Goal: Information Seeking & Learning: Check status

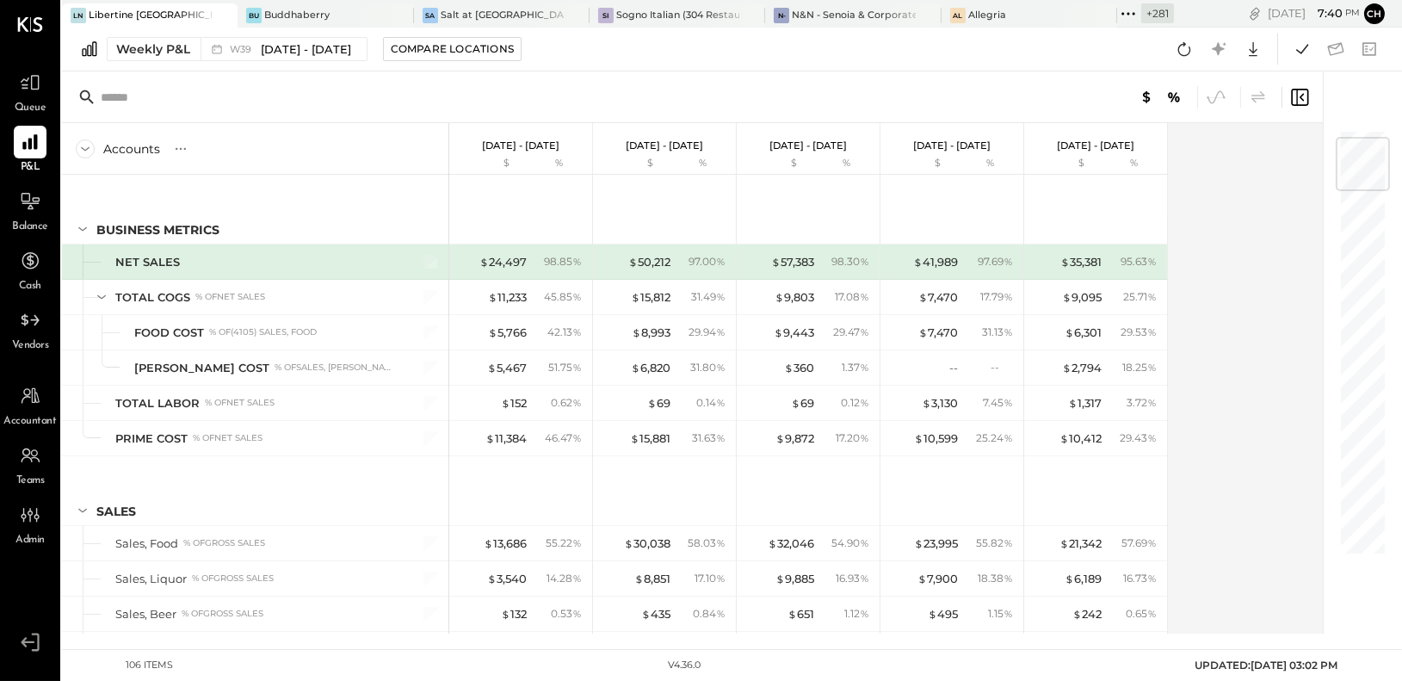
scroll to position [71, 0]
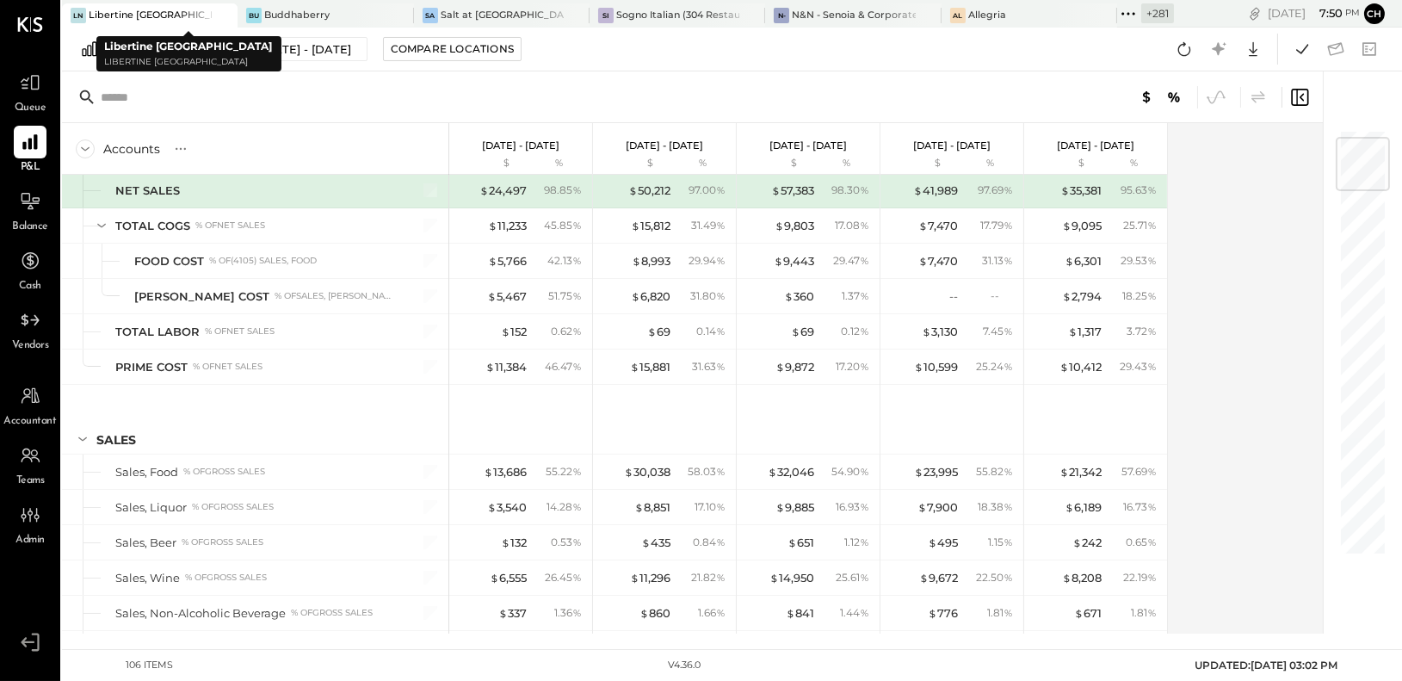
click at [212, 12] on icon at bounding box center [223, 15] width 22 height 21
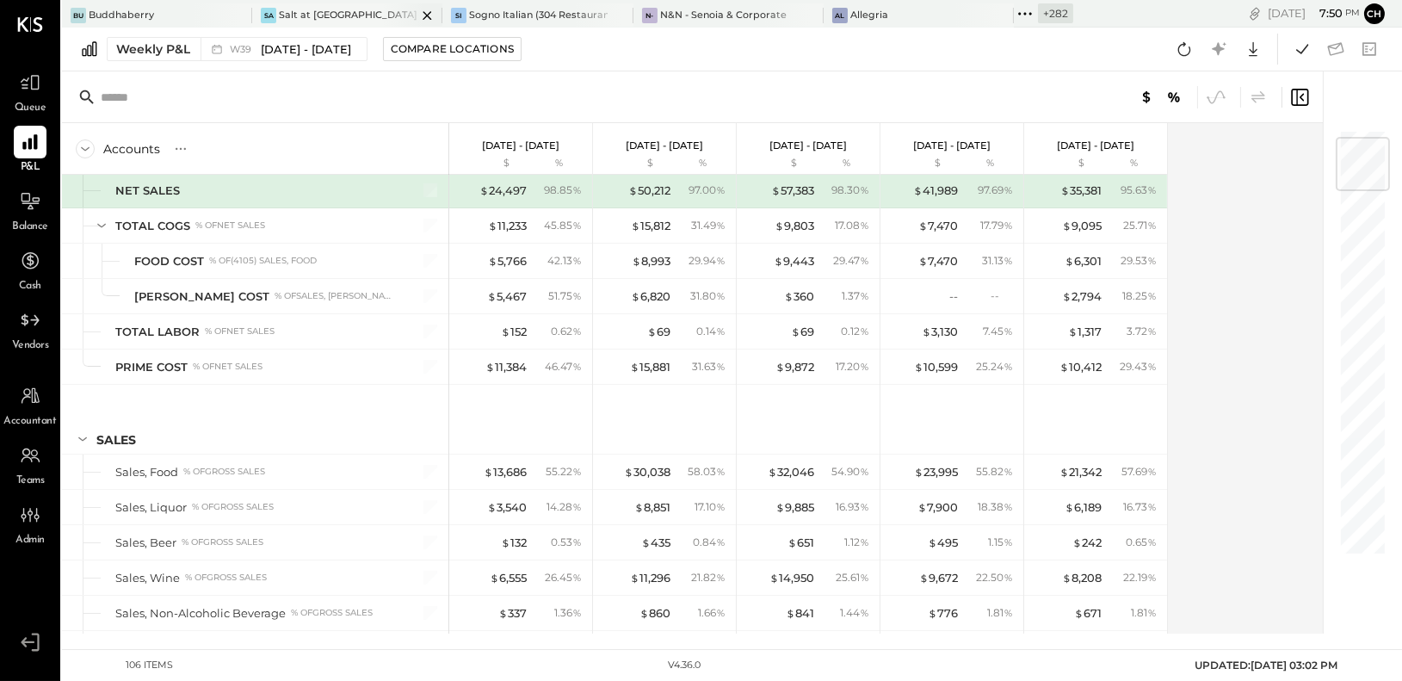
click at [289, 16] on div "Salt at [GEOGRAPHIC_DATA]" at bounding box center [348, 16] width 138 height 14
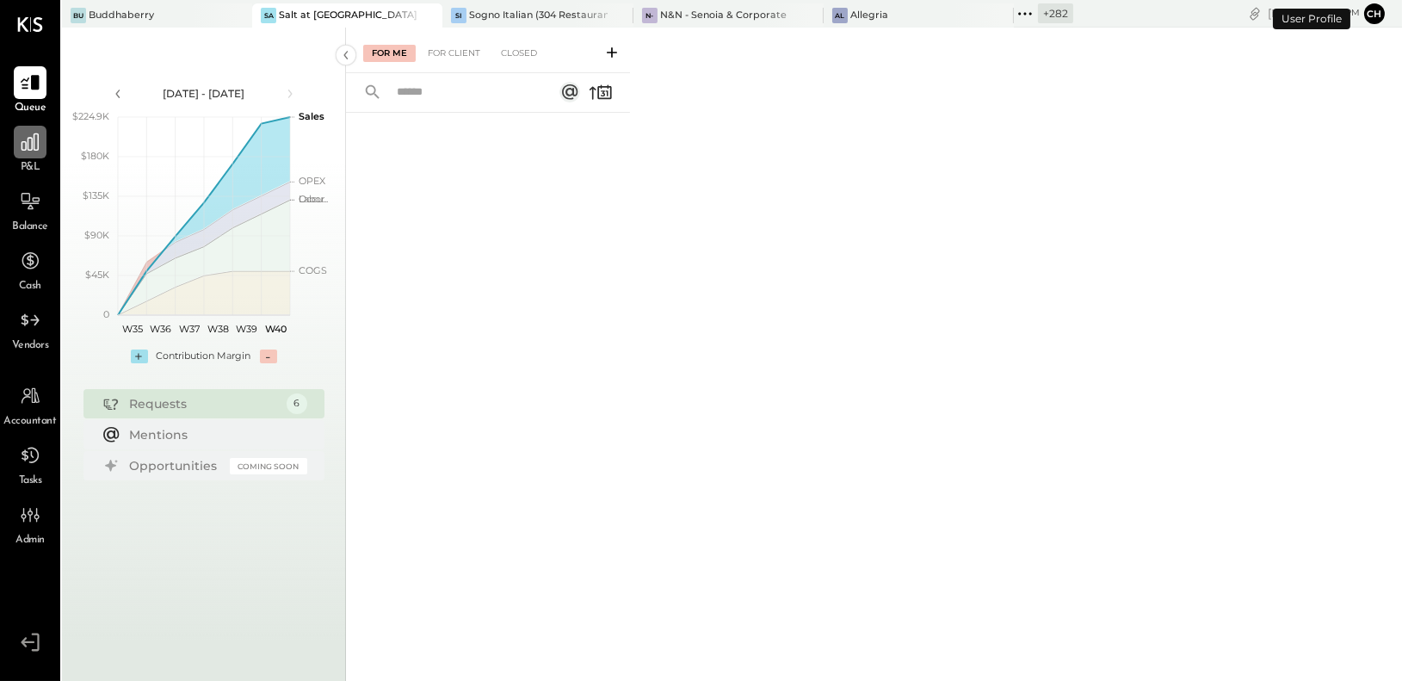
click at [42, 155] on div at bounding box center [30, 142] width 33 height 33
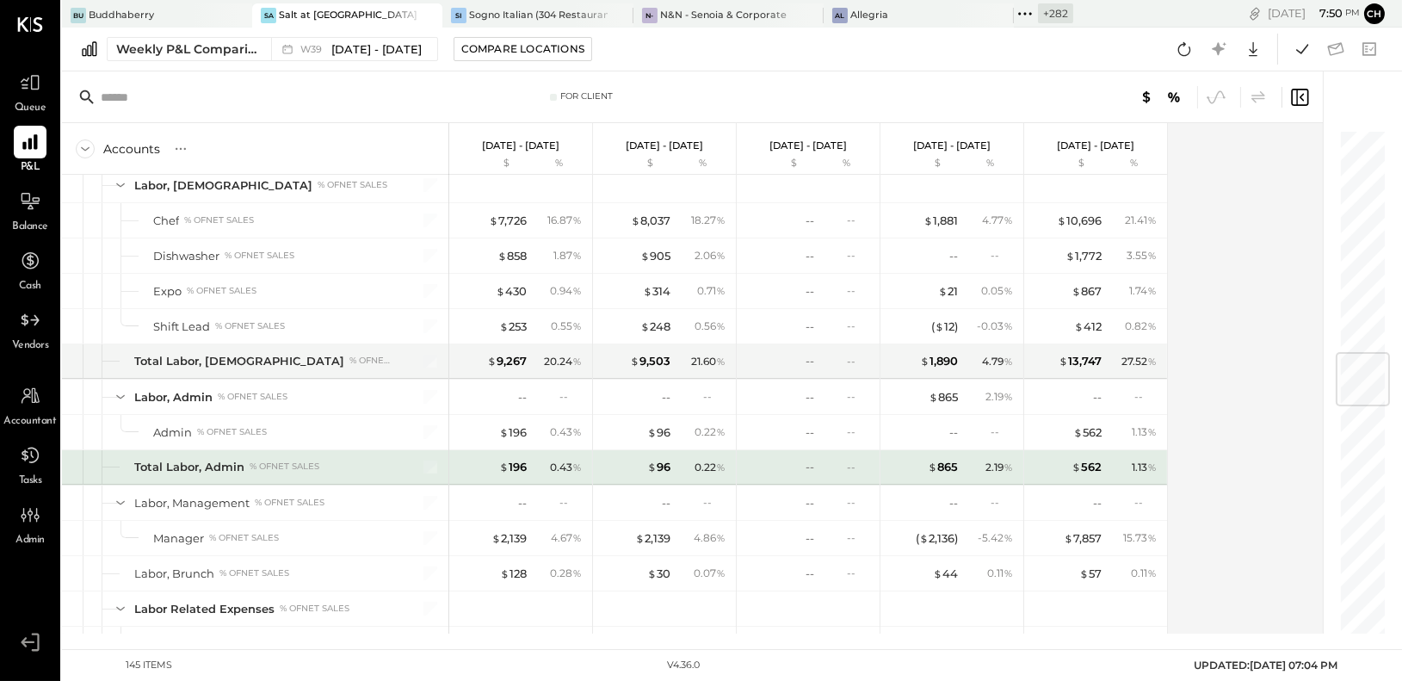
scroll to position [1896, 0]
